Goal: Task Accomplishment & Management: Use online tool/utility

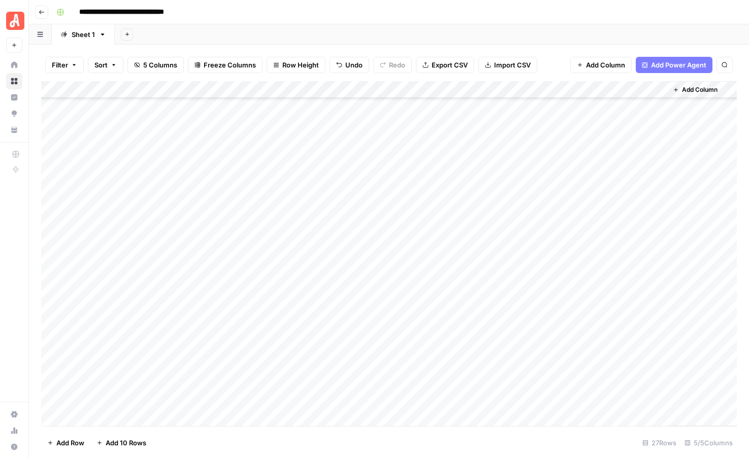
scroll to position [154, 0]
click at [471, 245] on div "Add Column" at bounding box center [388, 253] width 695 height 345
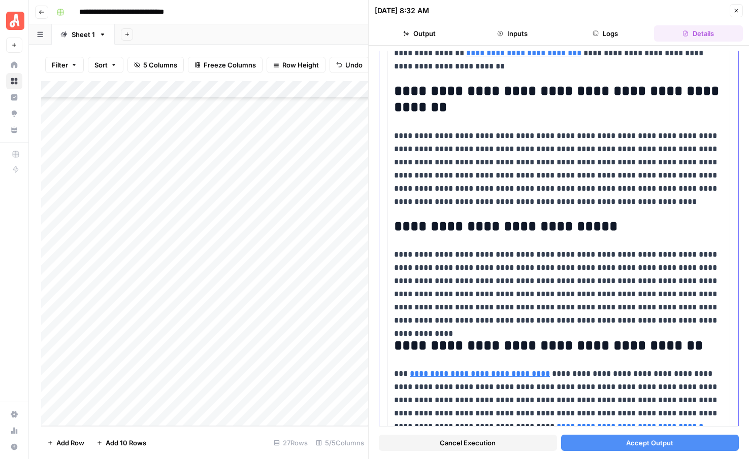
scroll to position [976, 0]
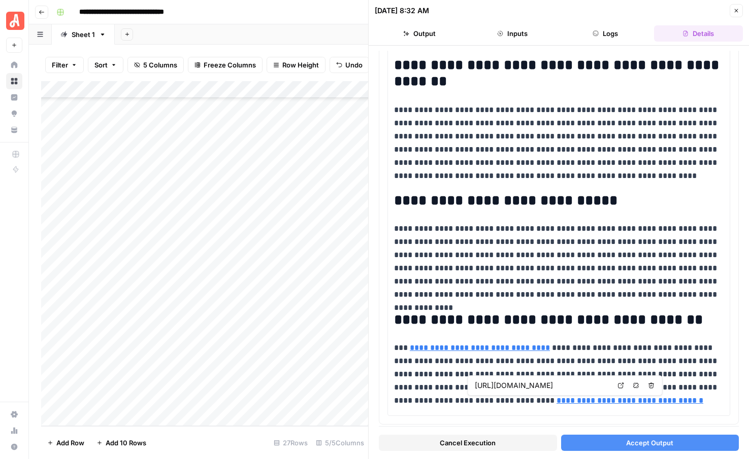
click at [590, 446] on button "Accept Output" at bounding box center [650, 443] width 178 height 16
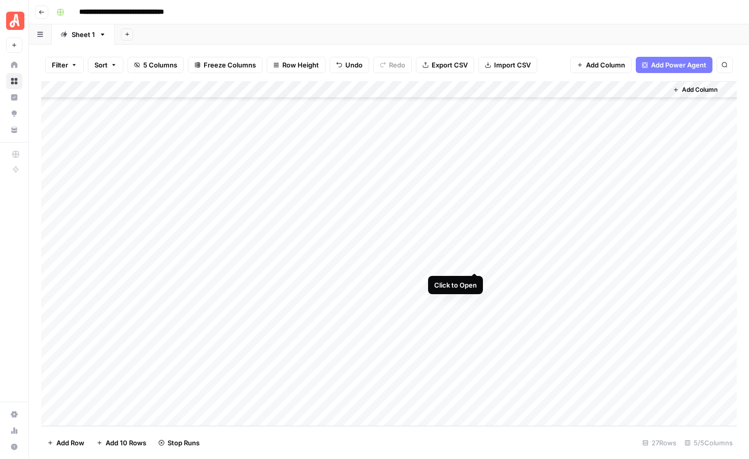
click at [470, 262] on div "Add Column" at bounding box center [388, 253] width 695 height 345
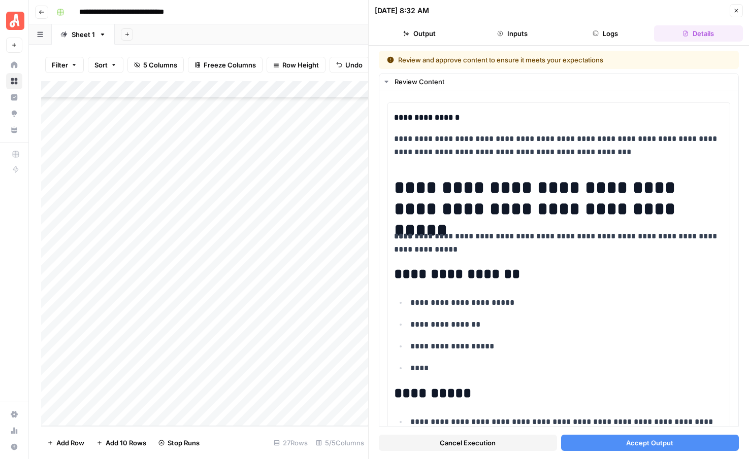
click at [595, 449] on button "Accept Output" at bounding box center [650, 443] width 178 height 16
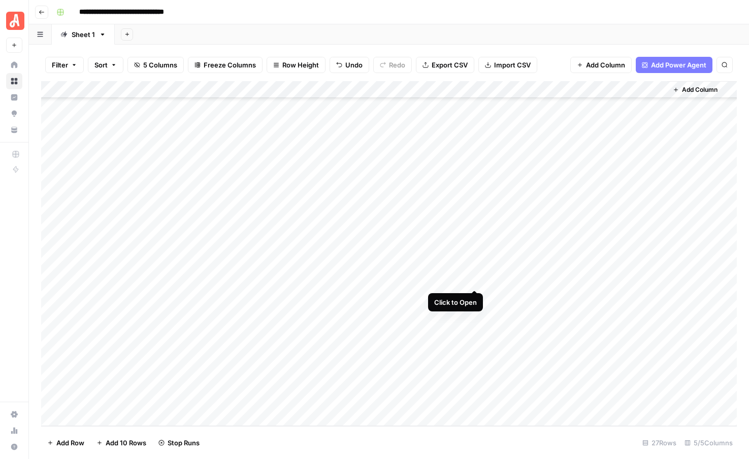
click at [474, 281] on div "Add Column" at bounding box center [388, 253] width 695 height 345
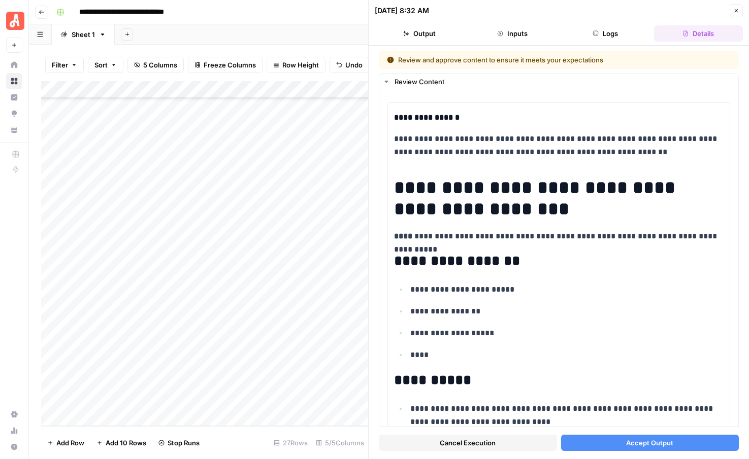
click at [583, 447] on button "Accept Output" at bounding box center [650, 443] width 178 height 16
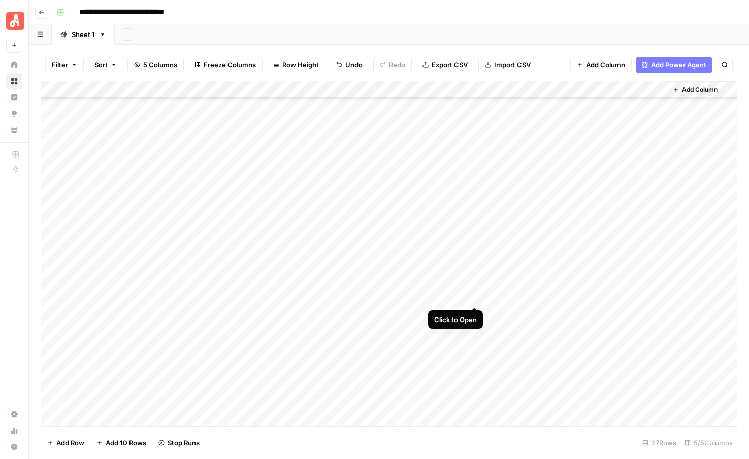
click at [474, 296] on div "Add Column" at bounding box center [388, 253] width 695 height 345
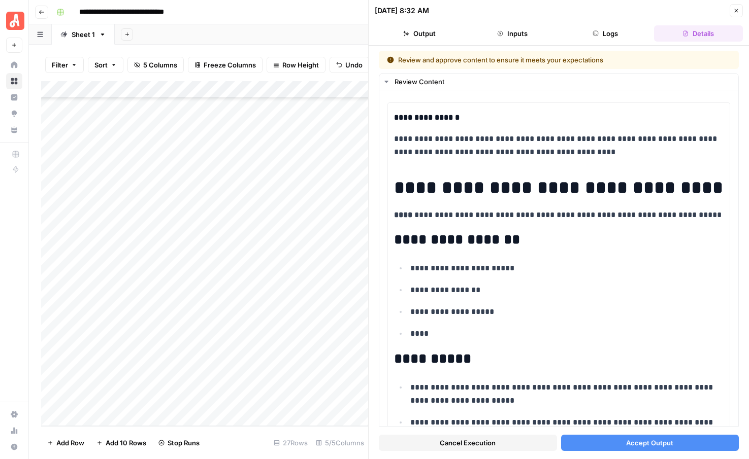
click at [595, 441] on button "Accept Output" at bounding box center [650, 443] width 178 height 16
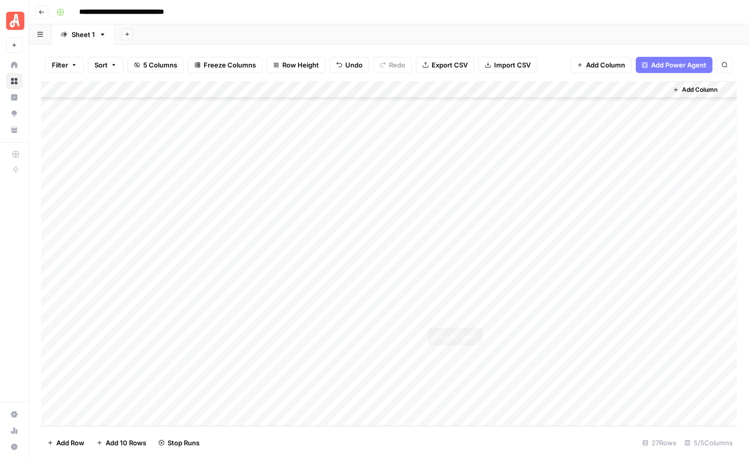
click at [474, 314] on div "Add Column" at bounding box center [388, 253] width 695 height 345
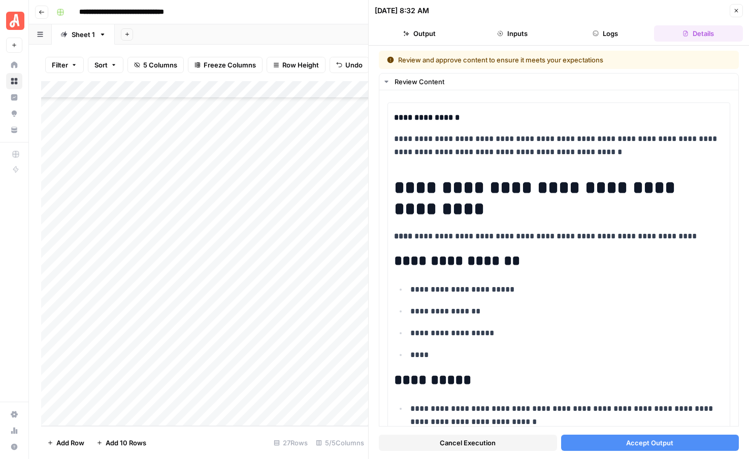
click at [578, 441] on button "Accept Output" at bounding box center [650, 443] width 178 height 16
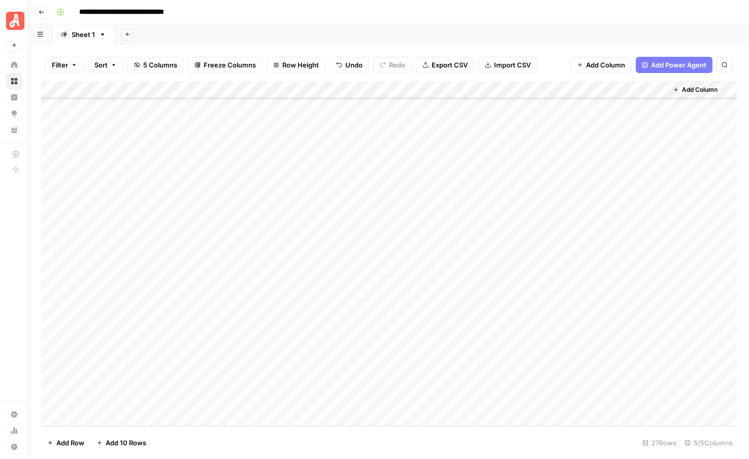
click at [411, 329] on div "Add Column" at bounding box center [388, 253] width 695 height 345
click at [411, 353] on div "Add Column" at bounding box center [388, 253] width 695 height 345
click at [410, 370] on div "Add Column" at bounding box center [388, 253] width 695 height 345
click at [411, 384] on div "Add Column" at bounding box center [388, 253] width 695 height 345
click at [415, 401] on div "Add Column" at bounding box center [388, 253] width 695 height 345
